Goal: Information Seeking & Learning: Learn about a topic

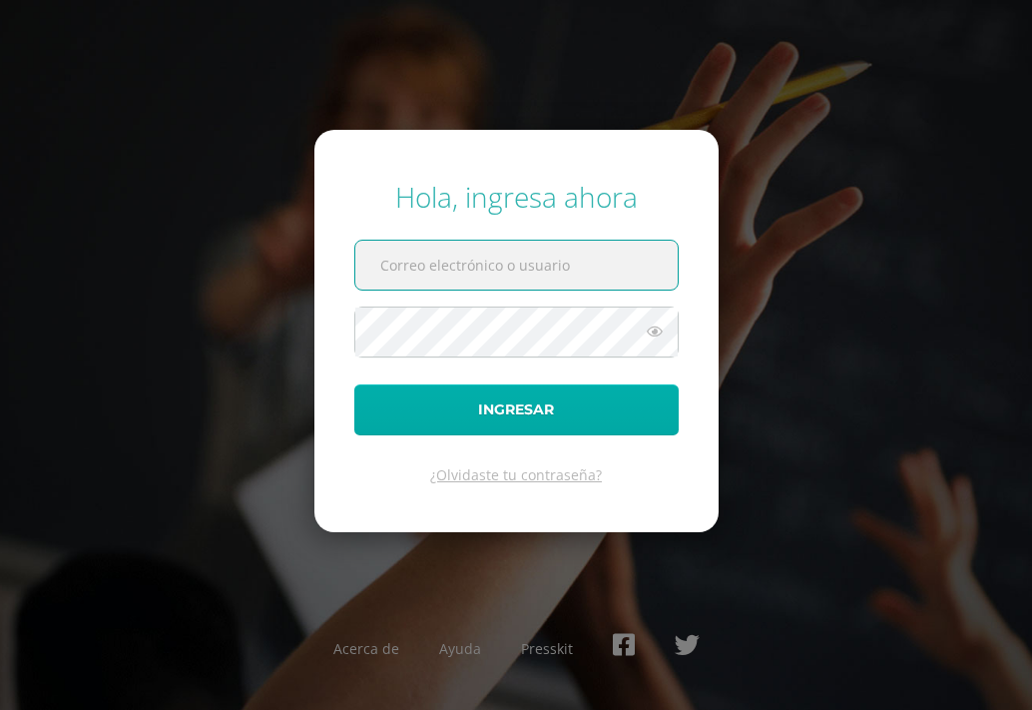
type input "[EMAIL_ADDRESS][DOMAIN_NAME]"
click at [604, 397] on button "Ingresar" at bounding box center [516, 409] width 324 height 51
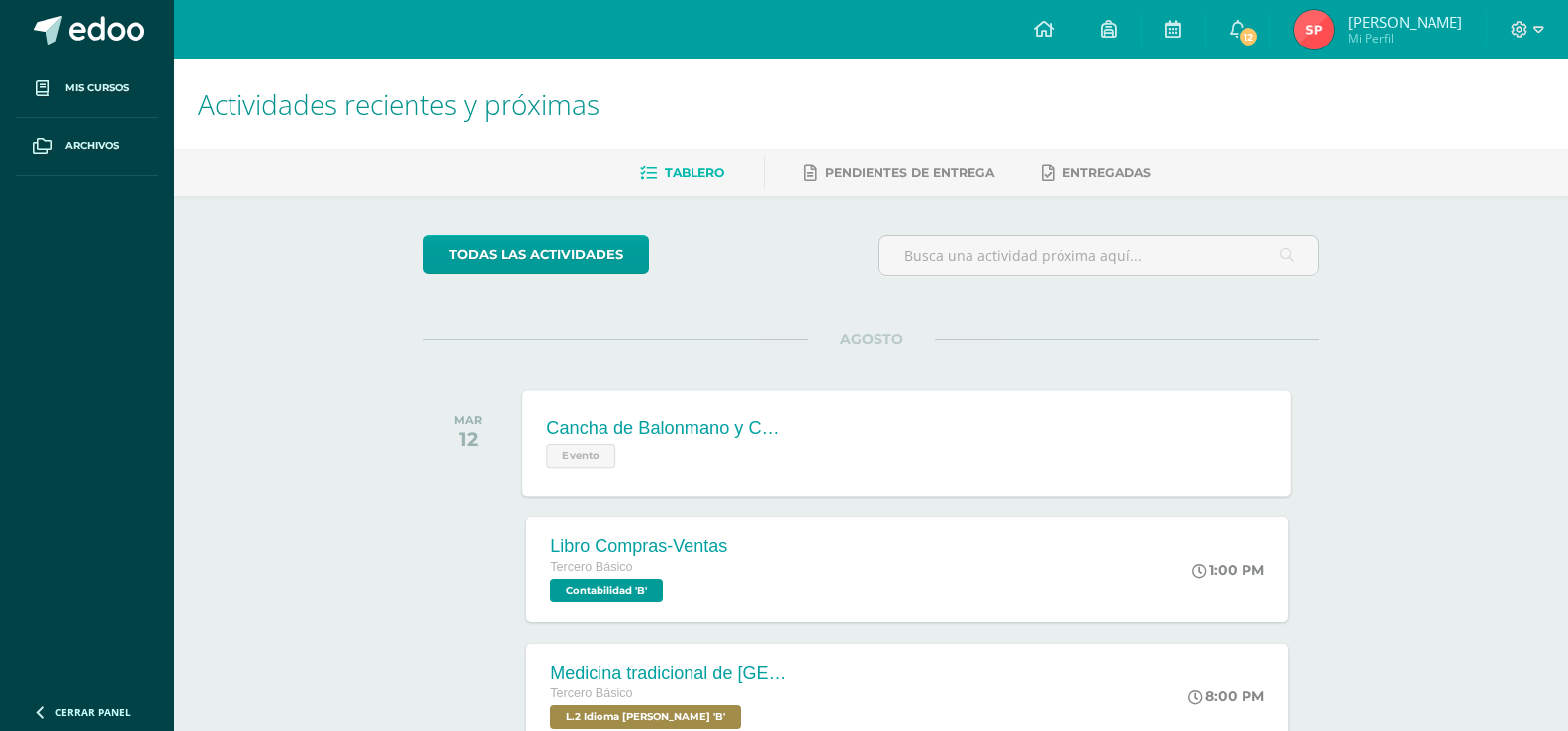
scroll to position [198, 0]
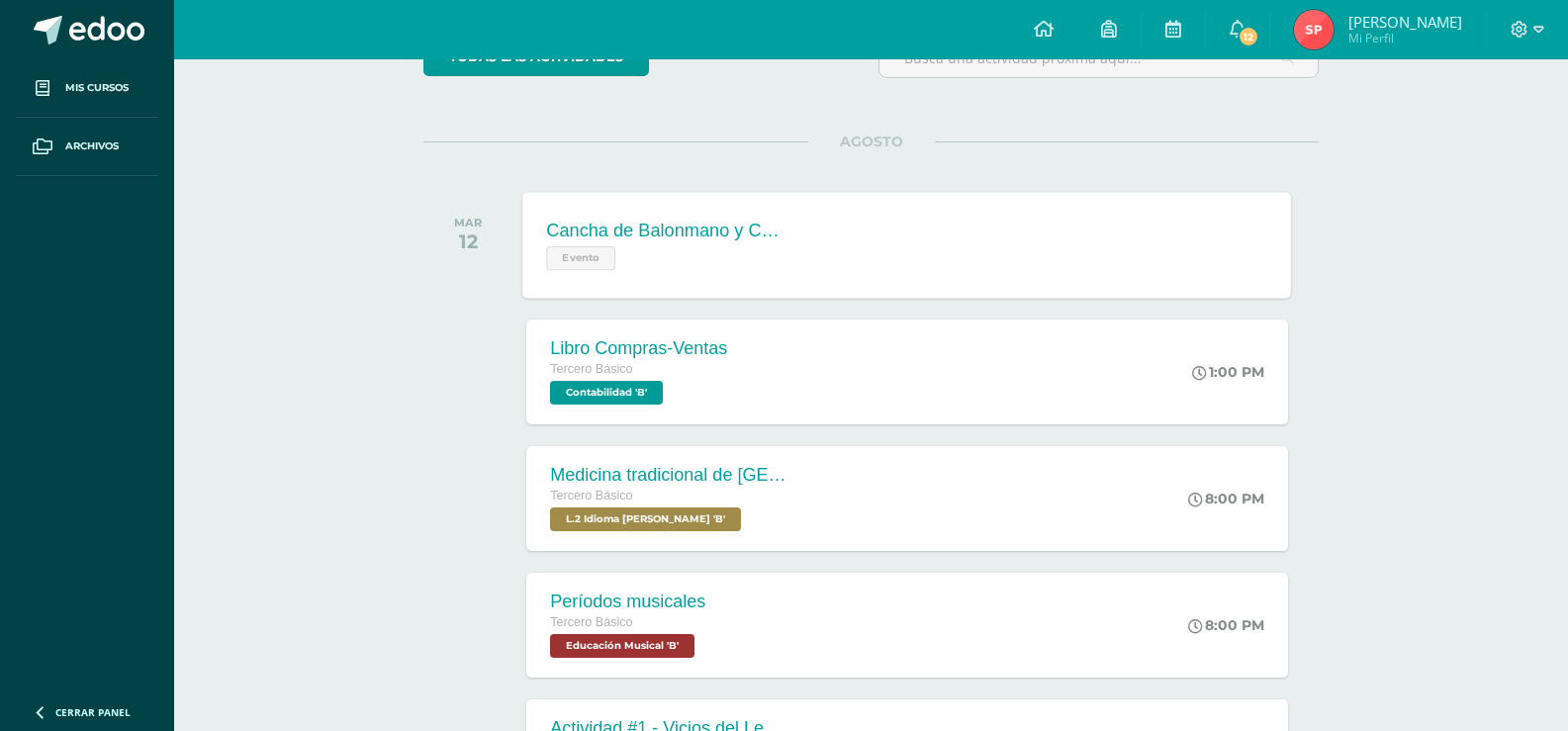
click at [940, 266] on div "Cancha de Balonmano y Contenido Evento Cancha de Balonmano y Contenido Evento C…" at bounding box center [908, 245] width 769 height 106
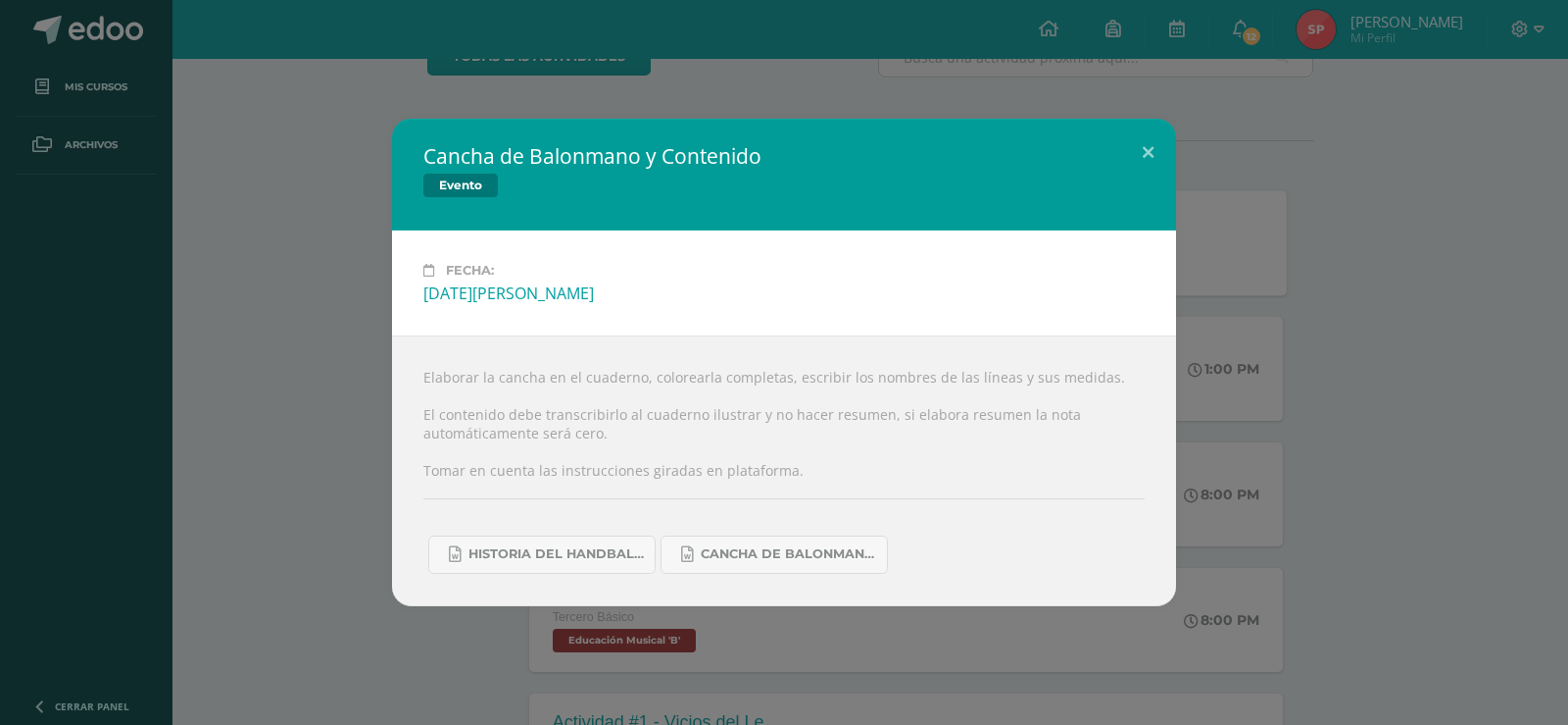
click at [379, 417] on div "Cancha de Balonmano y Contenido Evento Fecha: Martes 12 de Agosto Elaborar la c…" at bounding box center [784, 362] width 1552 height 486
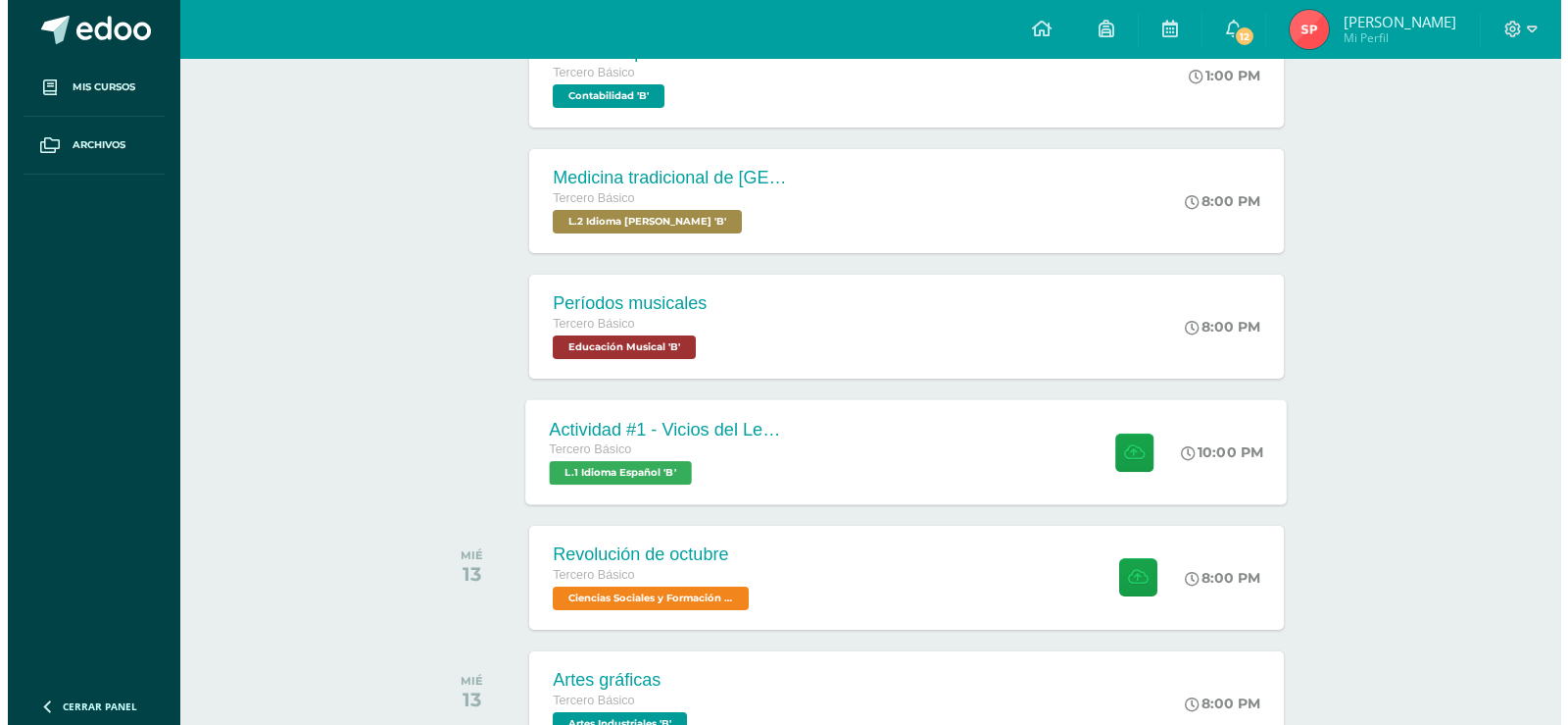
scroll to position [490, 0]
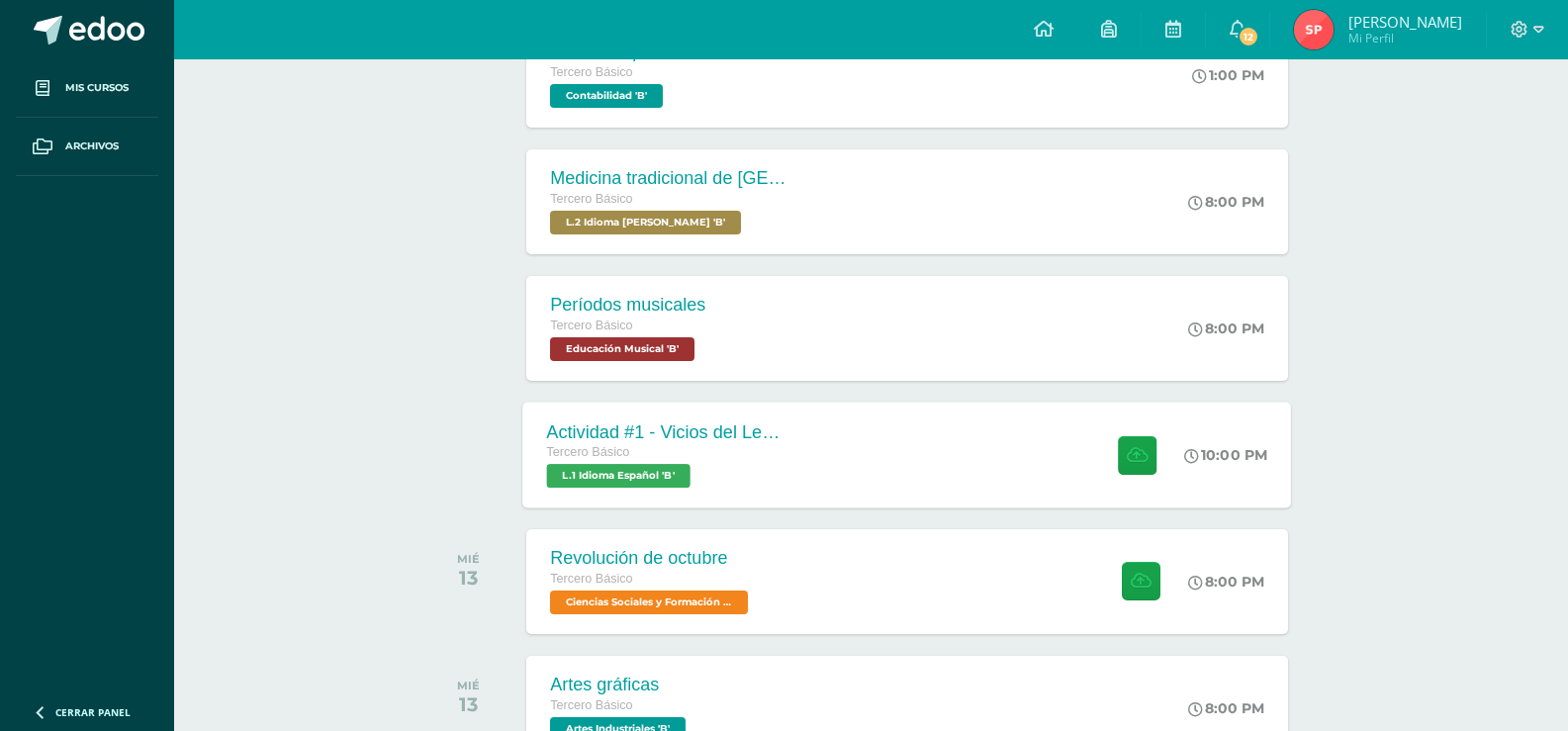
click at [762, 468] on div "Tercero Básico L.1 Idioma Español 'B'" at bounding box center [667, 465] width 240 height 46
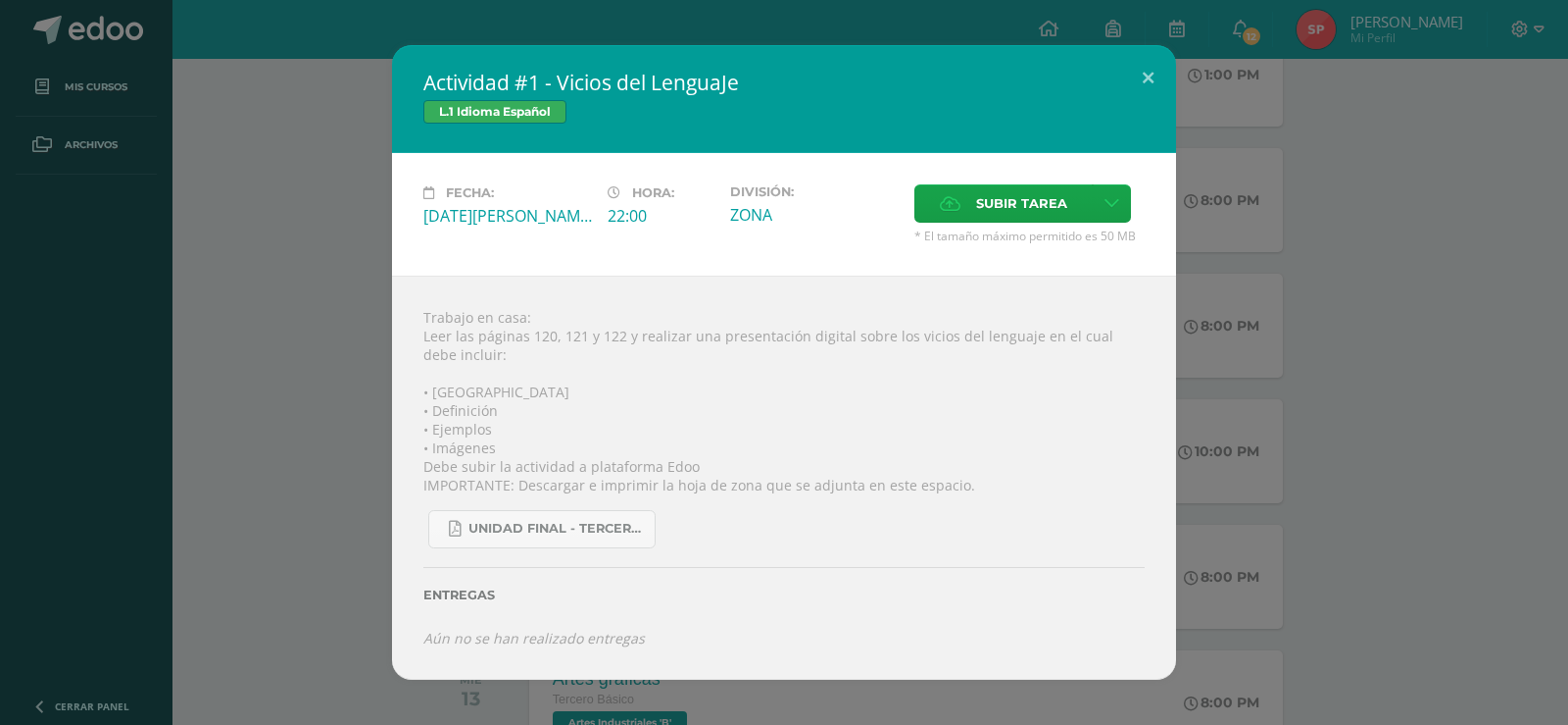
click at [583, 359] on div "Trabajo en casa: Leer las páginas 120, 121 y 122 y realizar una presentación di…" at bounding box center [784, 476] width 784 height 404
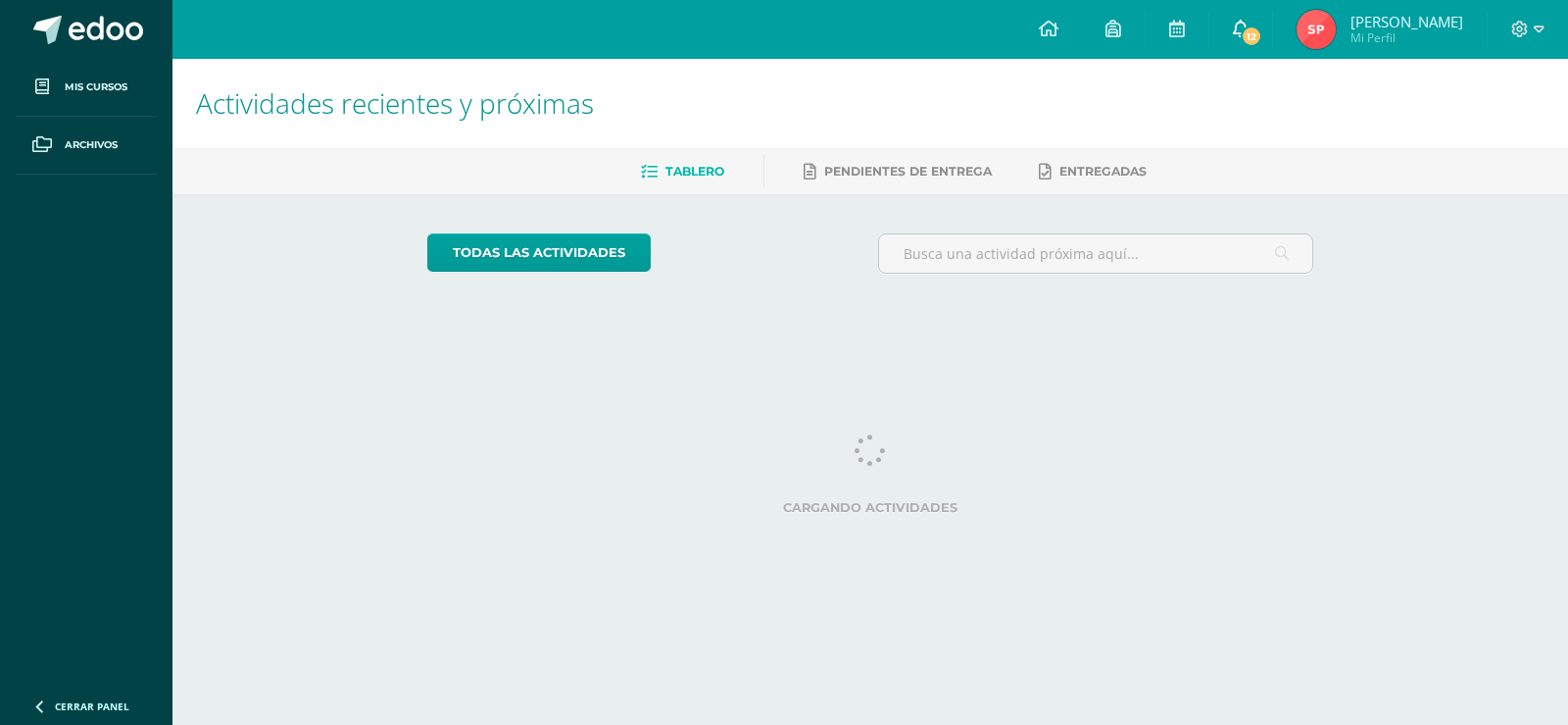
click at [1272, 38] on link "12" at bounding box center [1241, 29] width 63 height 59
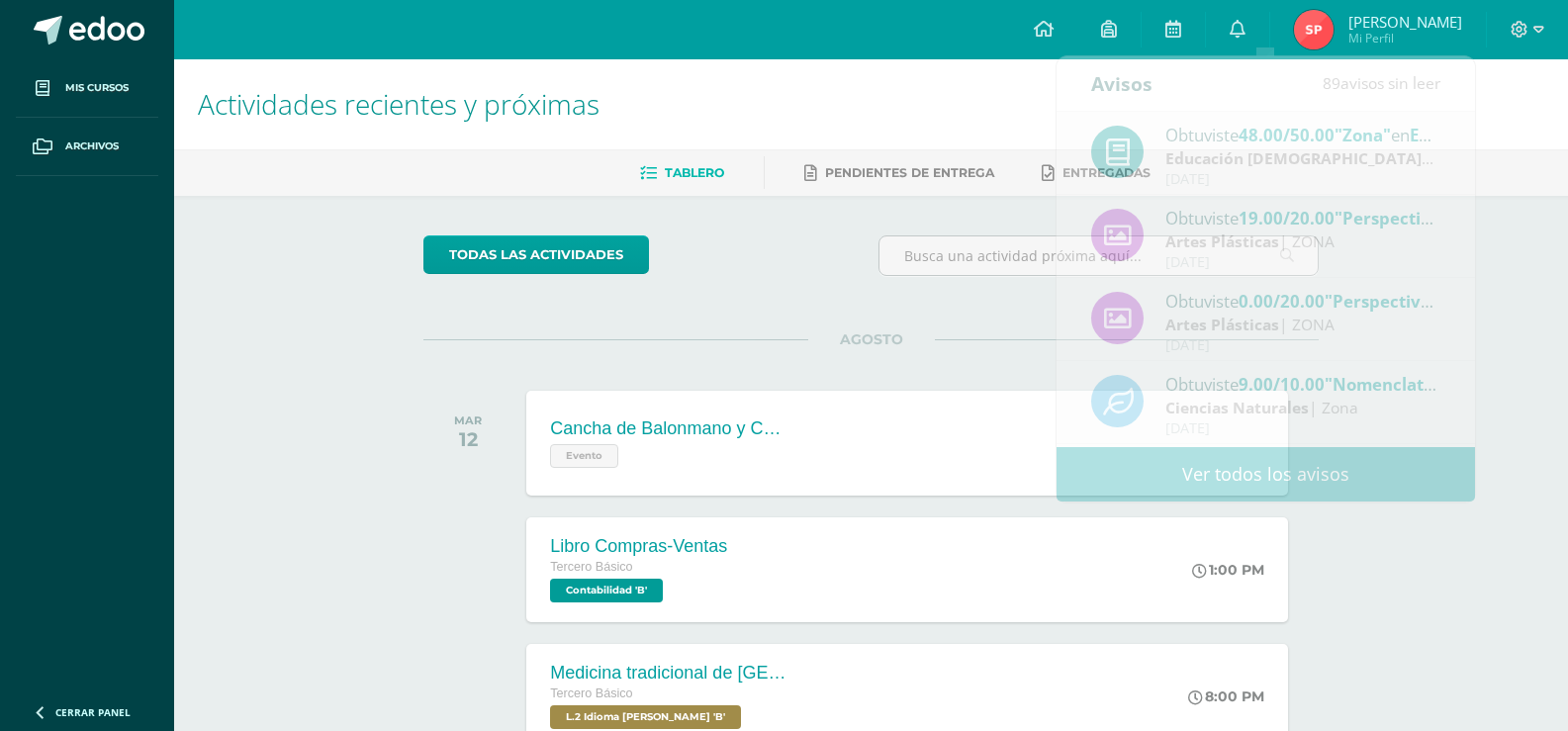
click at [714, 325] on div "todas las Actividades No tienes actividades Échale un vistazo a los demás perío…" at bounding box center [870, 724] width 974 height 1057
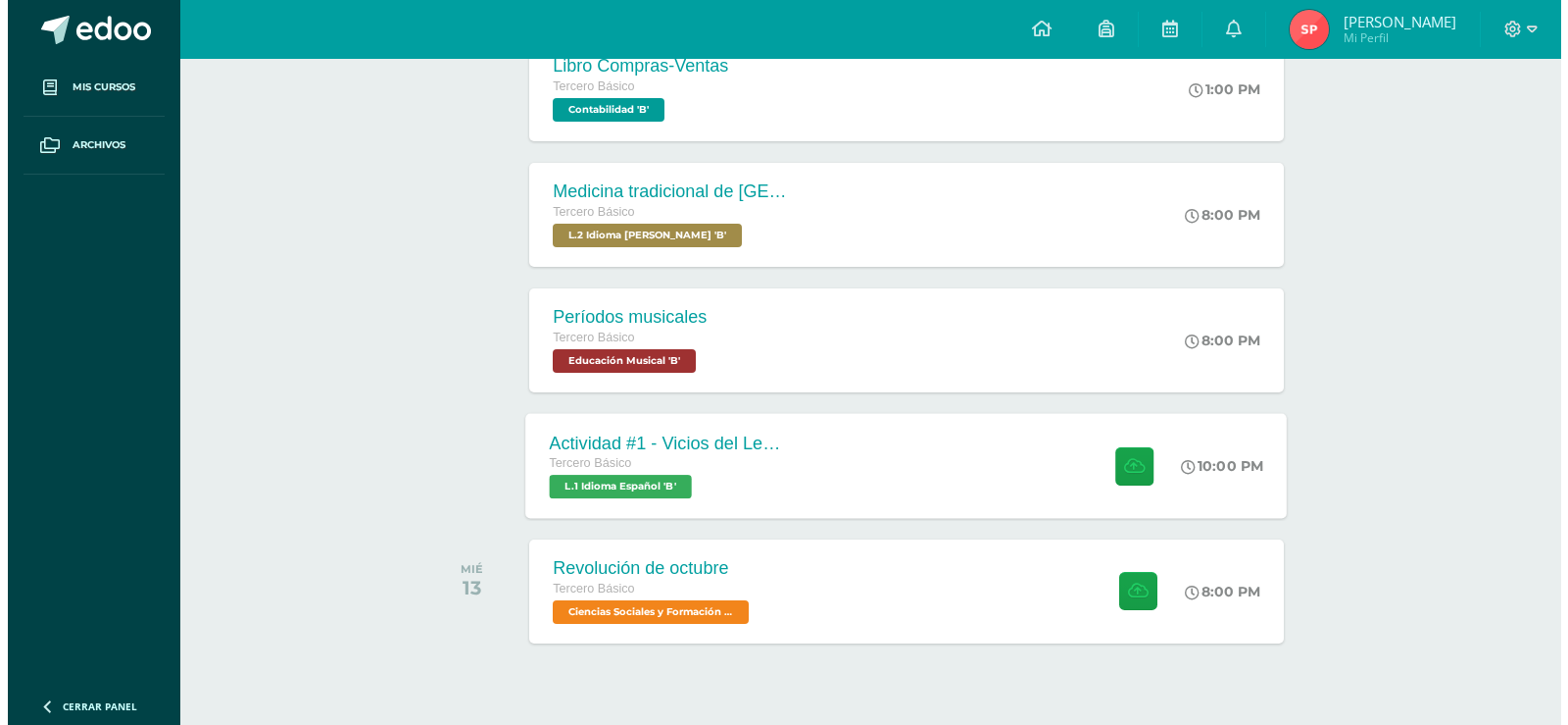
scroll to position [490, 0]
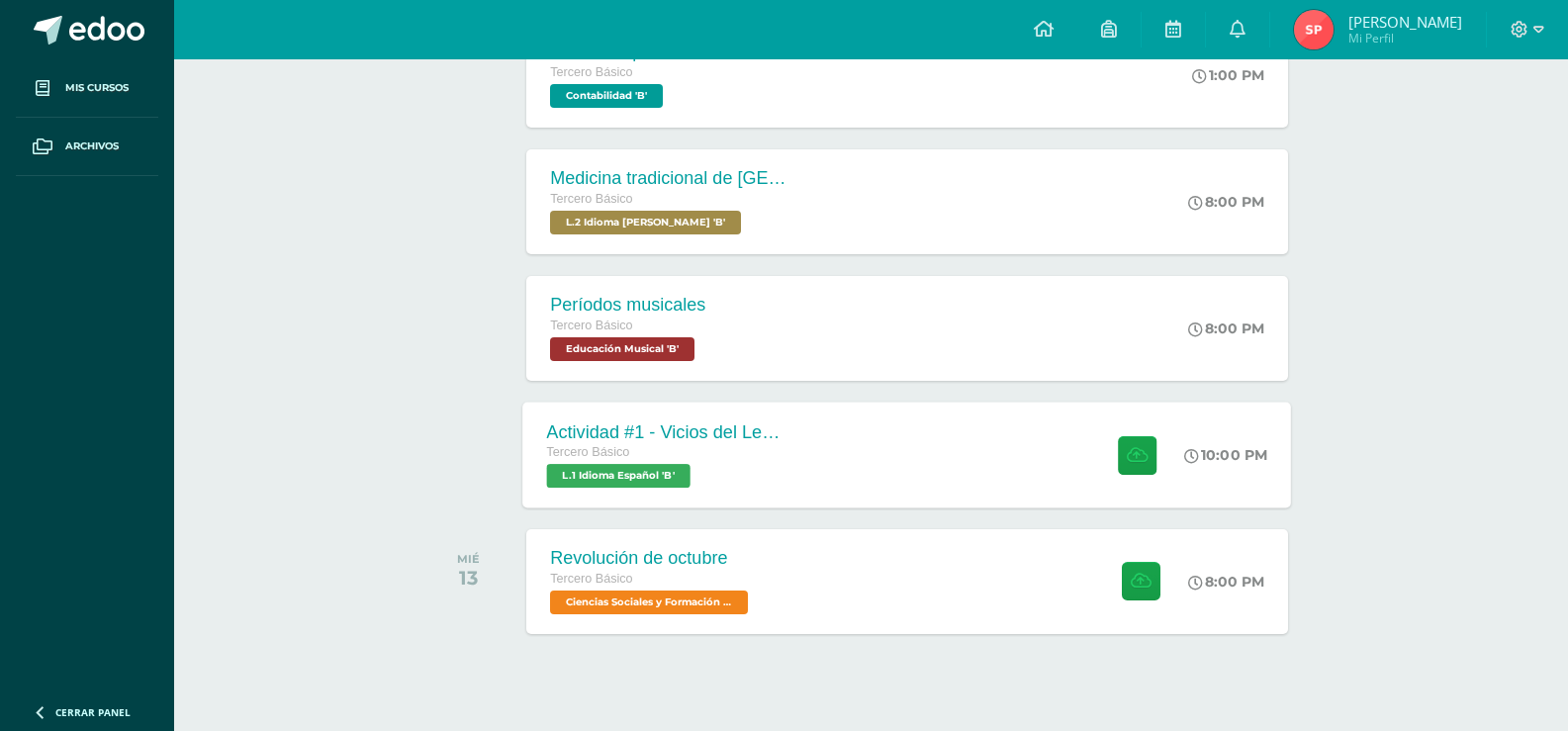
click at [765, 462] on div "Tercero Básico" at bounding box center [667, 453] width 240 height 22
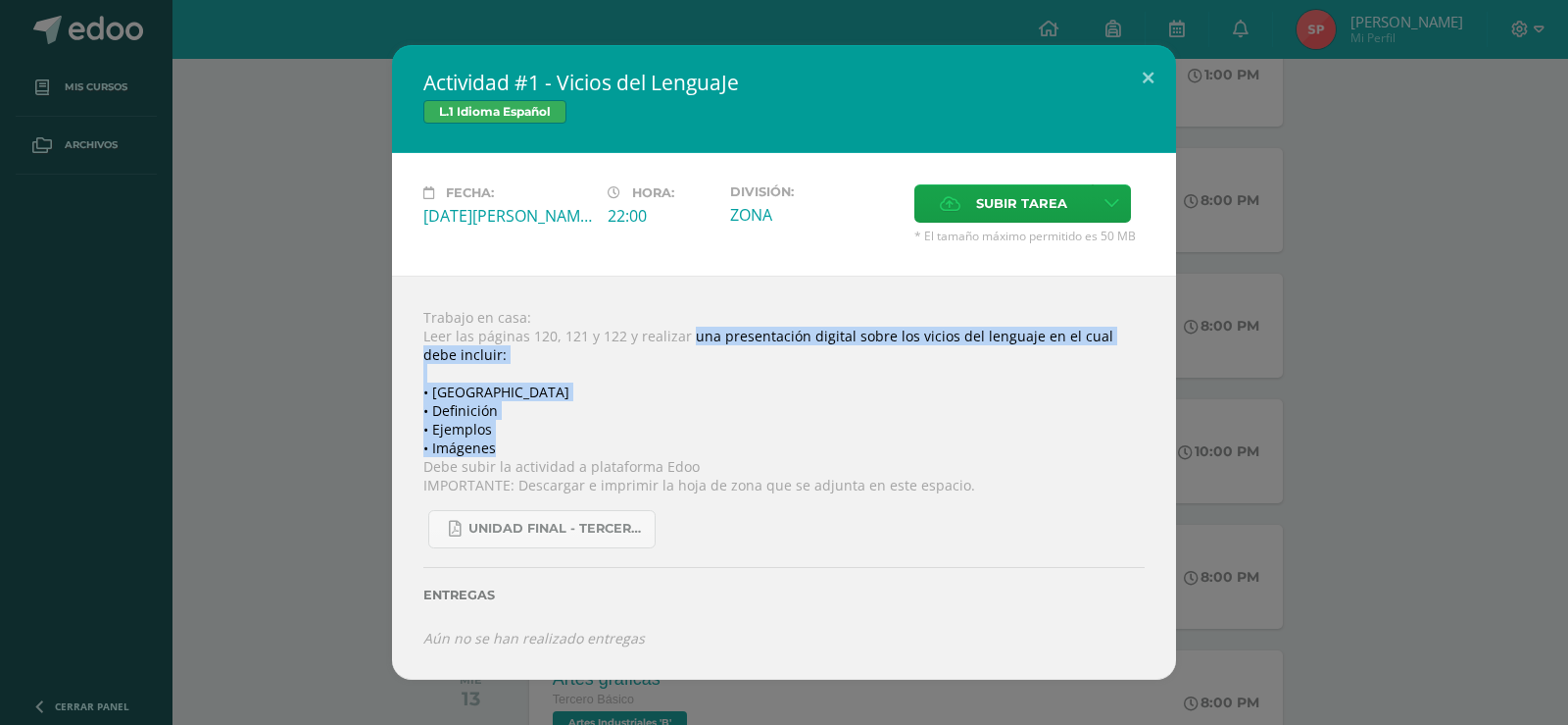
drag, startPoint x: 685, startPoint y: 339, endPoint x: 1040, endPoint y: 443, distance: 369.9
click at [1040, 443] on div "Trabajo en casa: Leer las páginas 120, 121 y 122 y realizar una presentación di…" at bounding box center [784, 476] width 784 height 404
copy div "una presentación digital sobre los vicios del lenguaje en el cual debe incluir:…"
